Goal: Navigation & Orientation: Find specific page/section

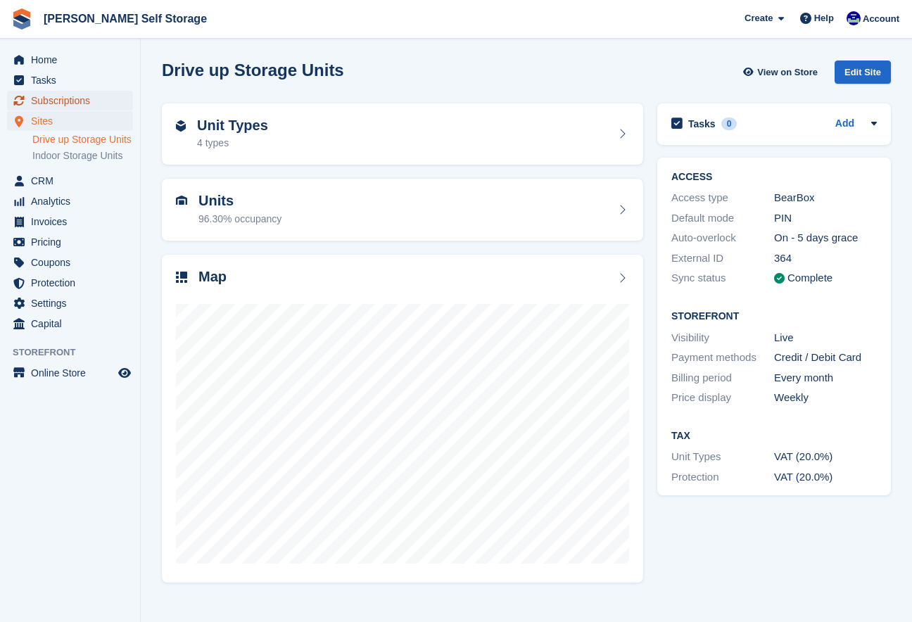
click at [72, 103] on span "Subscriptions" at bounding box center [73, 101] width 84 height 20
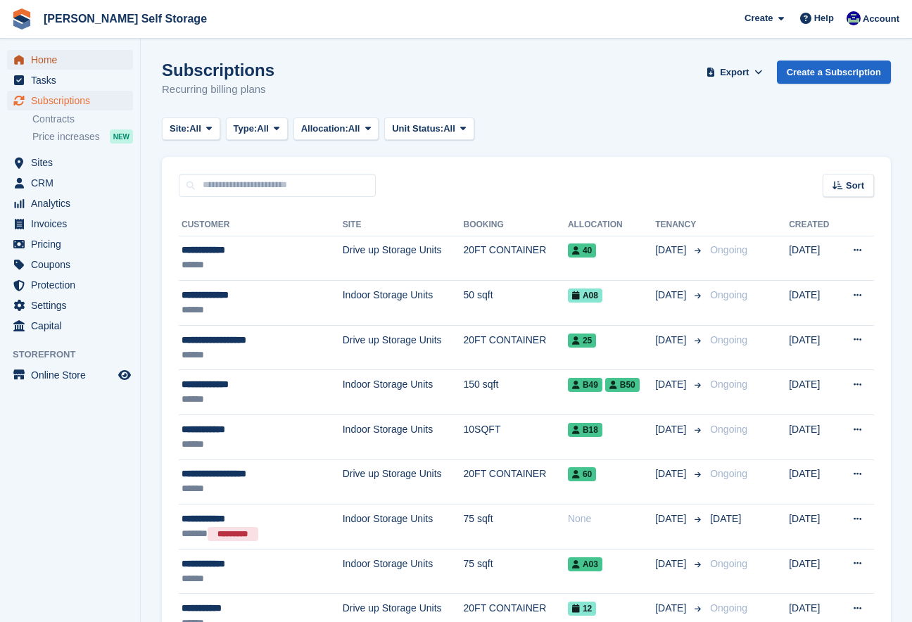
click at [54, 64] on span "Home" at bounding box center [73, 60] width 84 height 20
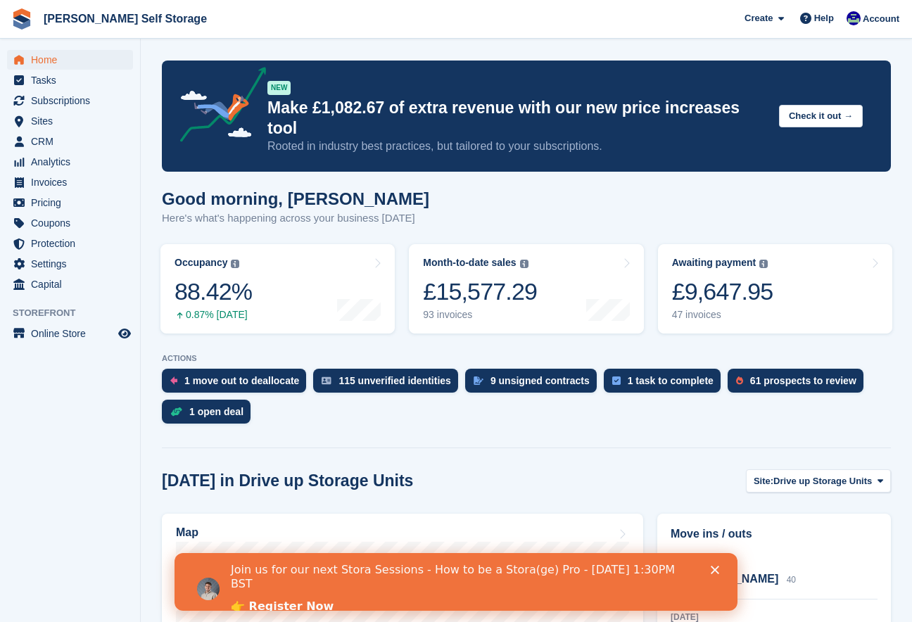
scroll to position [1, 0]
